Goal: Information Seeking & Learning: Check status

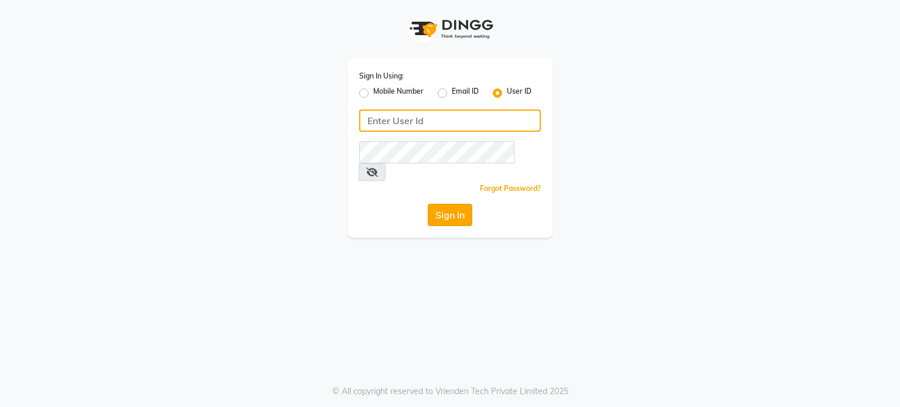
type input "aanluxurymakeoverstudio"
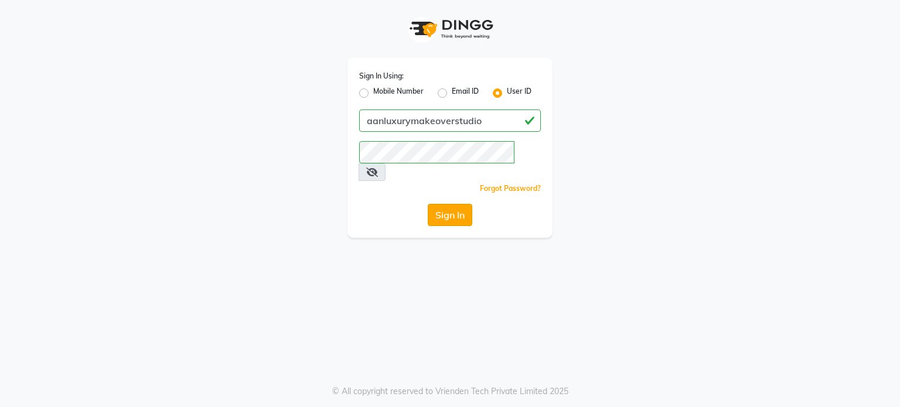
click at [440, 204] on button "Sign In" at bounding box center [450, 215] width 45 height 22
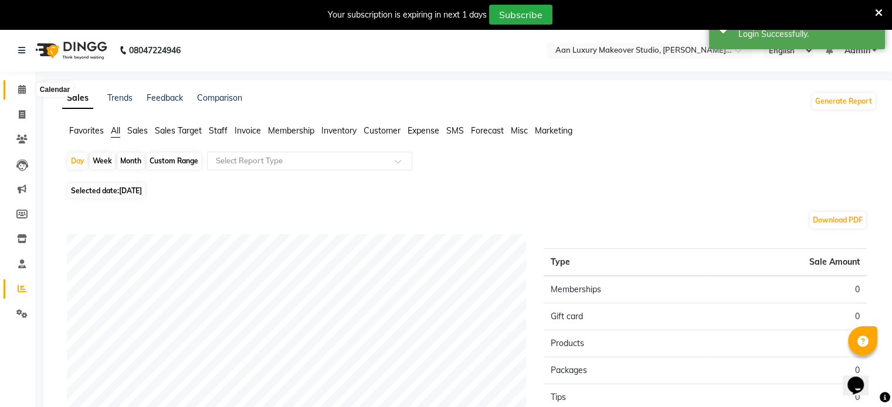
click at [23, 93] on icon at bounding box center [22, 89] width 8 height 9
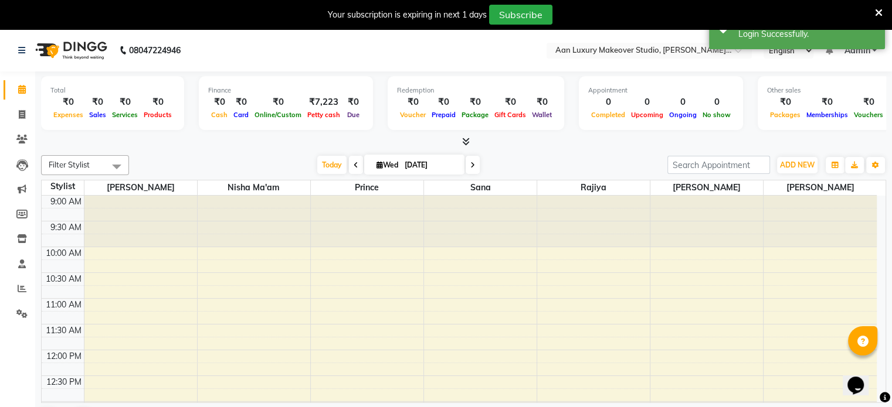
click at [467, 138] on icon at bounding box center [466, 141] width 8 height 9
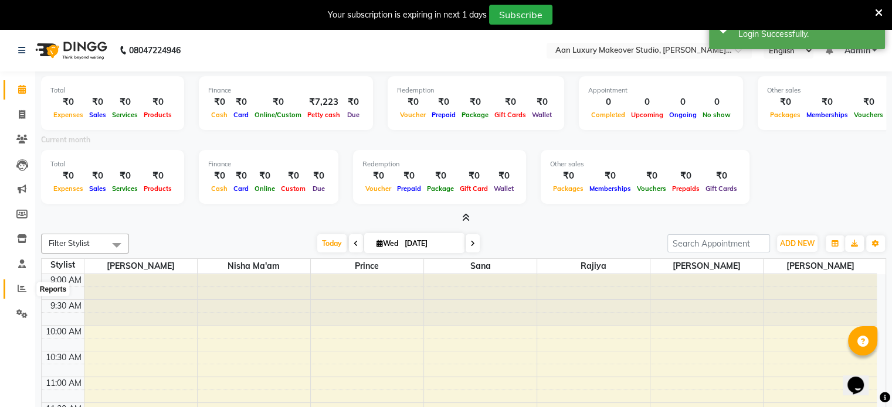
click at [23, 293] on icon at bounding box center [22, 288] width 9 height 9
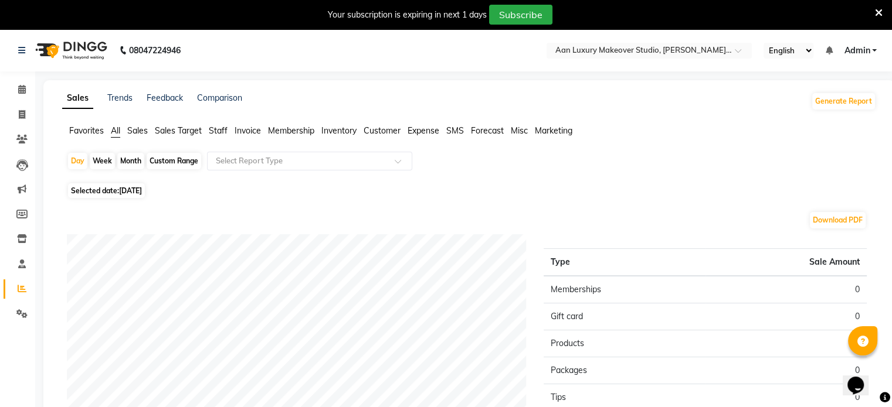
click at [128, 158] on div "Month" at bounding box center [130, 161] width 27 height 16
select select "9"
select select "2025"
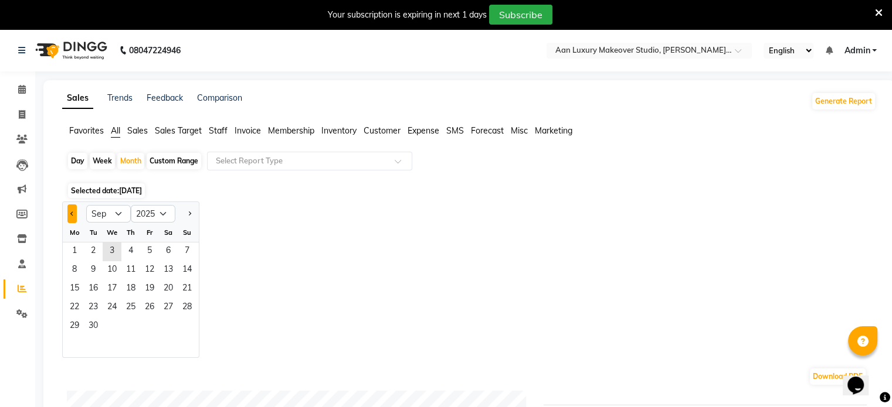
click at [73, 215] on span "Previous month" at bounding box center [72, 213] width 4 height 4
select select "8"
click at [145, 248] on span "1" at bounding box center [149, 252] width 19 height 19
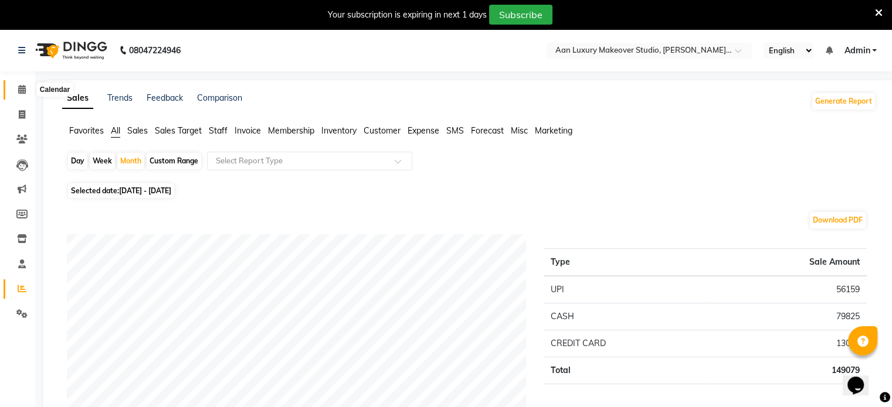
click at [19, 91] on icon at bounding box center [22, 89] width 8 height 9
